Goal: Book appointment/travel/reservation

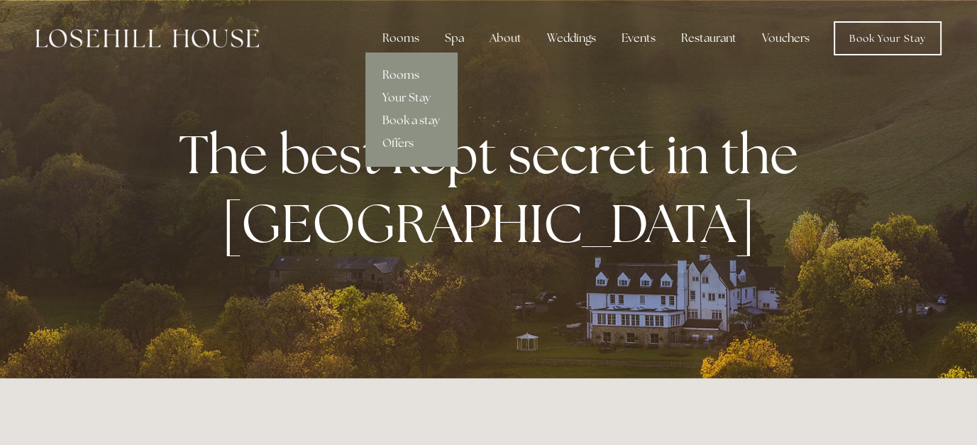
click at [399, 69] on link "Rooms" at bounding box center [412, 75] width 92 height 23
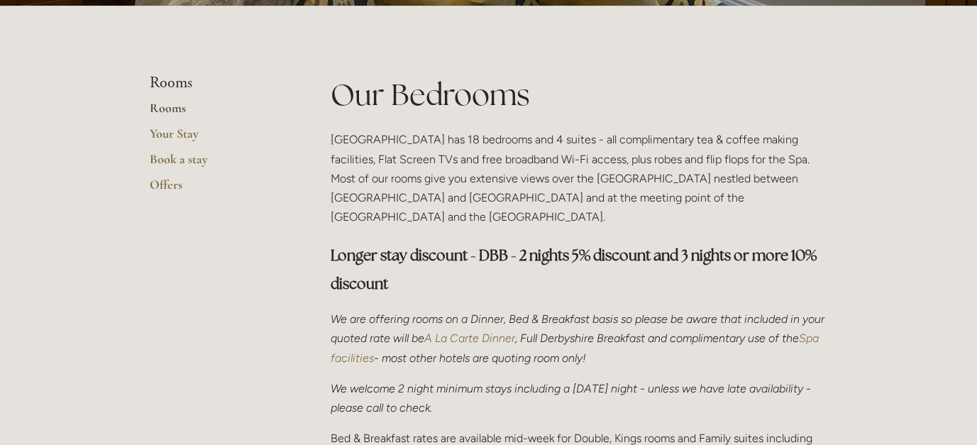
scroll to position [426, 0]
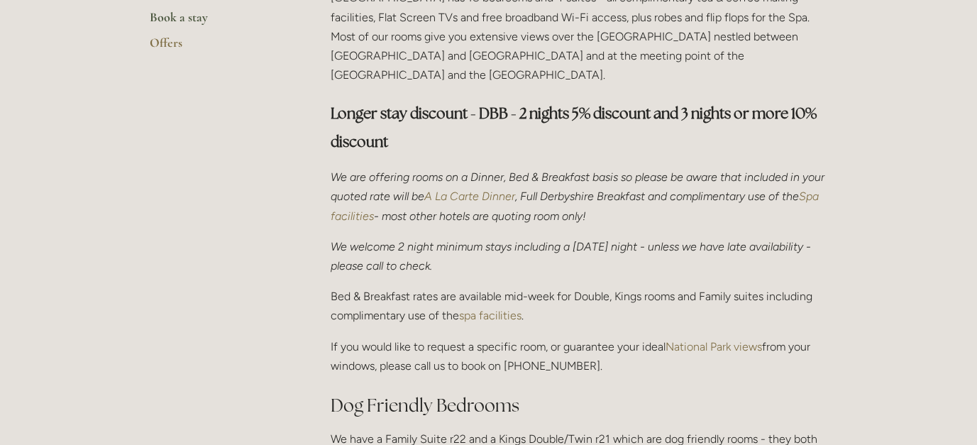
click at [176, 13] on link "Book a stay" at bounding box center [218, 22] width 136 height 26
